Goal: Find specific page/section: Find specific page/section

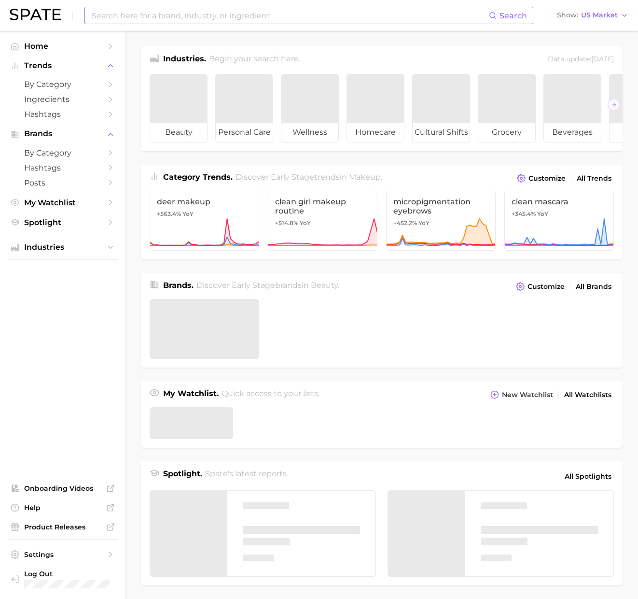
click at [137, 20] on input at bounding box center [290, 15] width 398 height 16
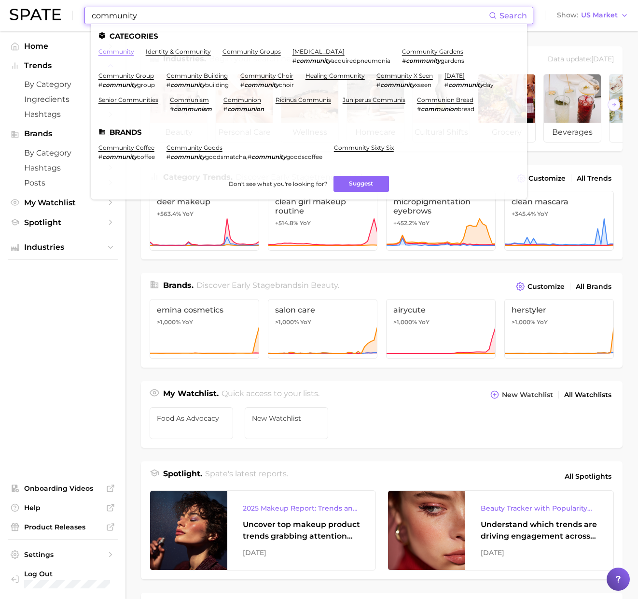
type input "community"
click at [122, 52] on link "community" at bounding box center [116, 51] width 36 height 7
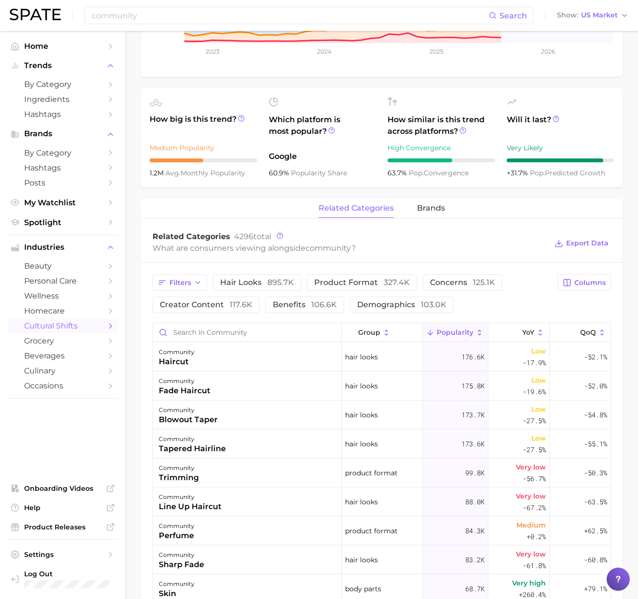
scroll to position [294, 0]
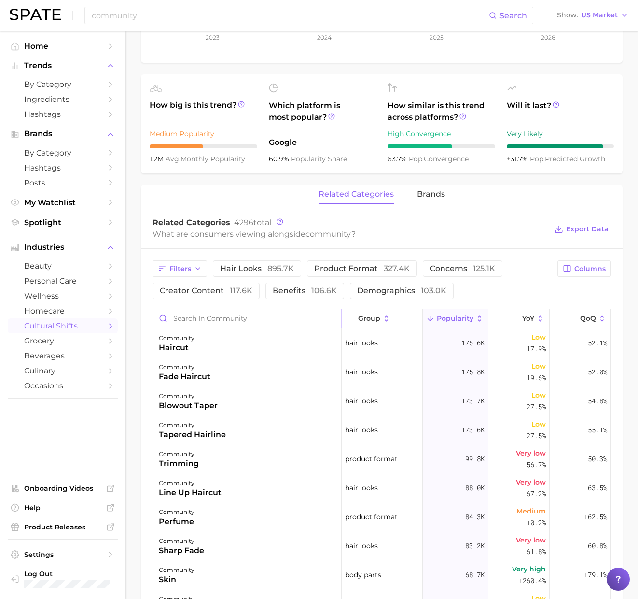
click at [256, 317] on input "Search in community" at bounding box center [247, 318] width 188 height 18
type input "gen z"
